Goal: Check status: Check status

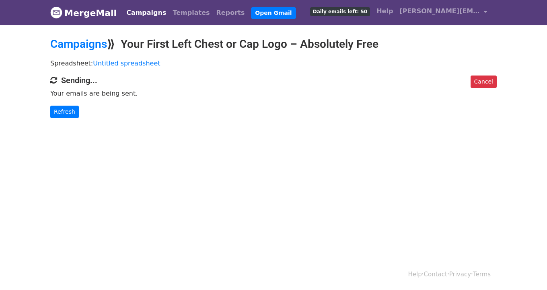
drag, startPoint x: 100, startPoint y: 117, endPoint x: 77, endPoint y: 117, distance: 22.9
click at [92, 117] on p "Refresh" at bounding box center [273, 112] width 447 height 12
click at [73, 117] on link "Refresh" at bounding box center [64, 112] width 29 height 12
click at [64, 112] on link "Refresh" at bounding box center [64, 112] width 29 height 12
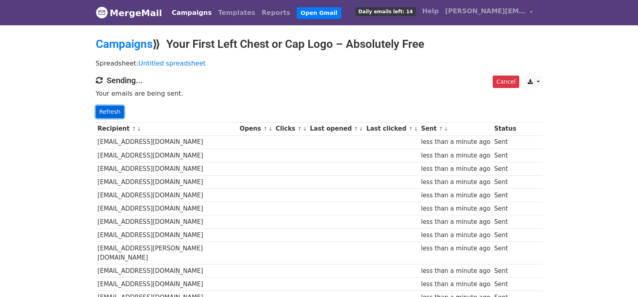
click at [117, 111] on link "Refresh" at bounding box center [110, 112] width 29 height 12
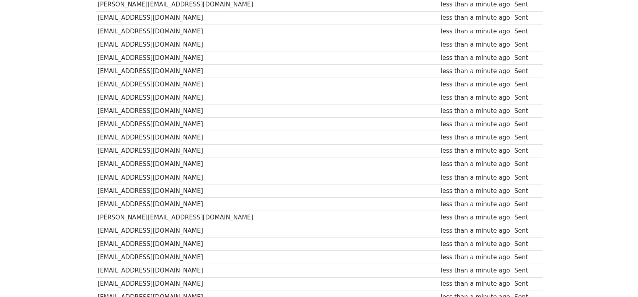
scroll to position [574, 0]
